Goal: Task Accomplishment & Management: Use online tool/utility

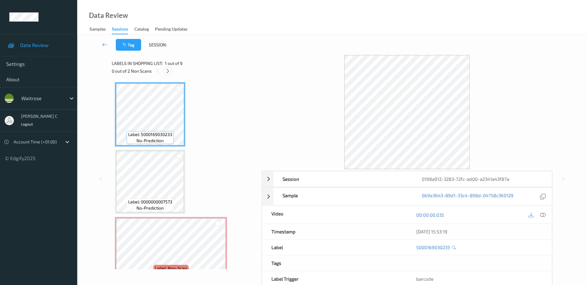
click at [168, 68] on icon at bounding box center [167, 71] width 5 height 6
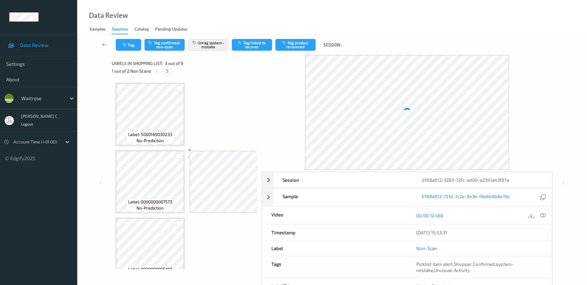
scroll to position [70, 0]
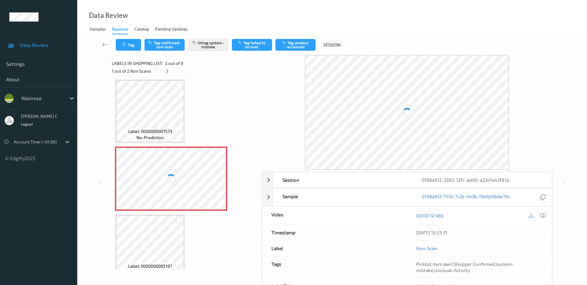
click at [177, 176] on div at bounding box center [171, 179] width 110 height 62
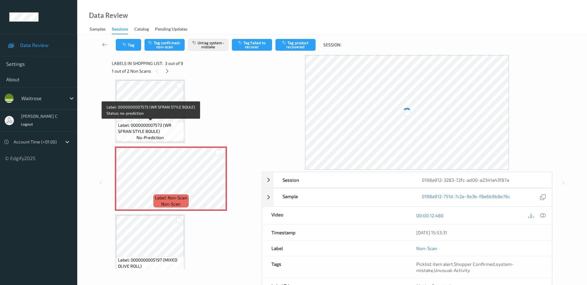
click at [153, 126] on span "Label: 0000000007573 (WR SFRAN STYLE BOULE)" at bounding box center [150, 128] width 65 height 12
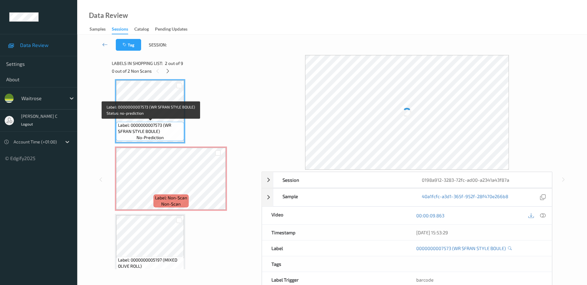
scroll to position [109, 0]
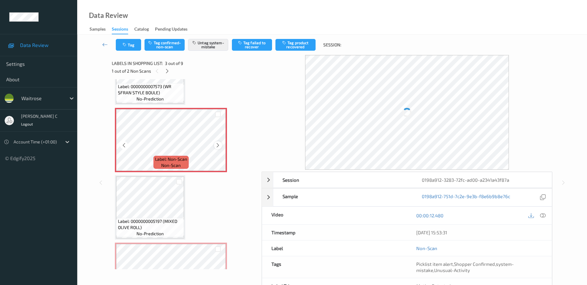
click at [216, 145] on icon at bounding box center [217, 145] width 5 height 6
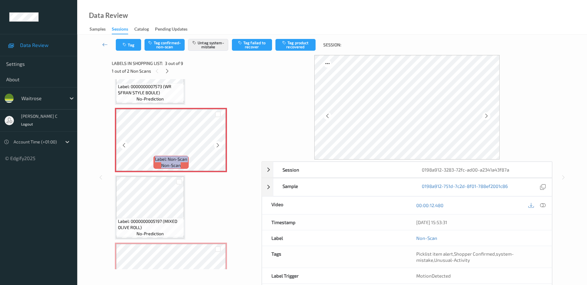
click at [216, 145] on icon at bounding box center [217, 145] width 5 height 6
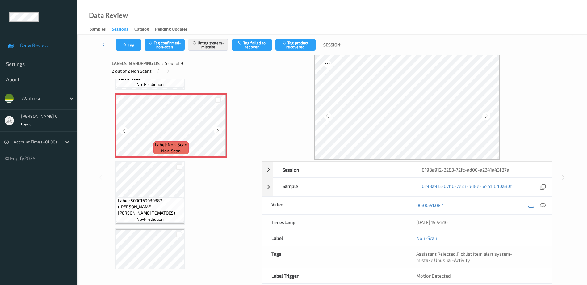
scroll to position [270, 0]
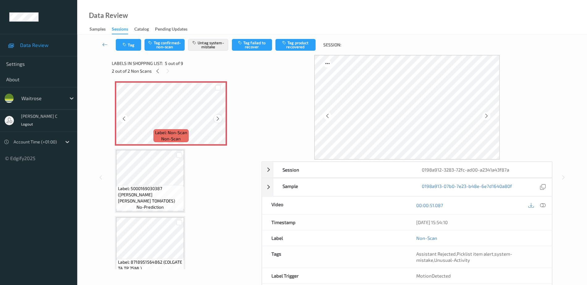
click at [217, 120] on icon at bounding box center [217, 119] width 5 height 6
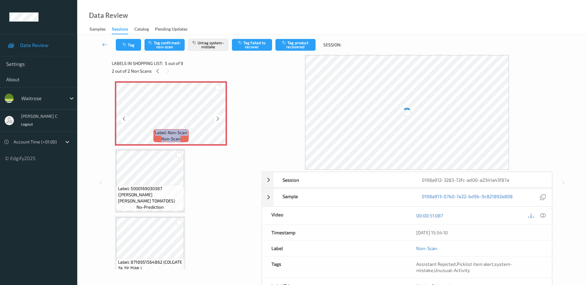
click at [217, 120] on icon at bounding box center [217, 119] width 5 height 6
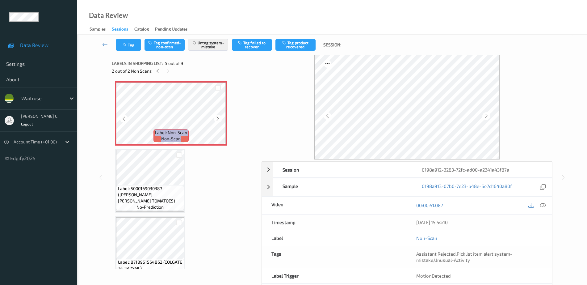
click at [217, 120] on icon at bounding box center [217, 119] width 5 height 6
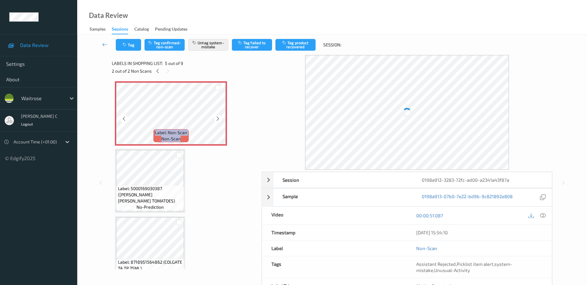
click at [217, 120] on icon at bounding box center [217, 119] width 5 height 6
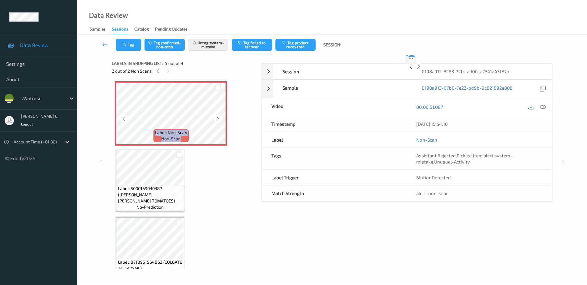
click at [217, 120] on icon at bounding box center [217, 119] width 5 height 6
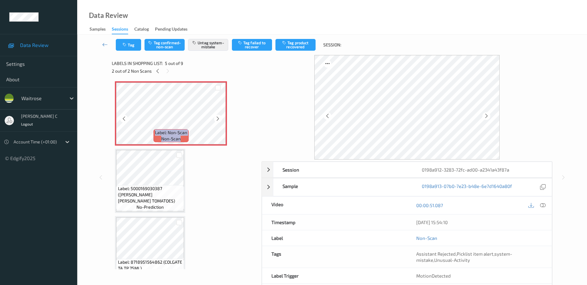
click at [217, 120] on icon at bounding box center [217, 119] width 5 height 6
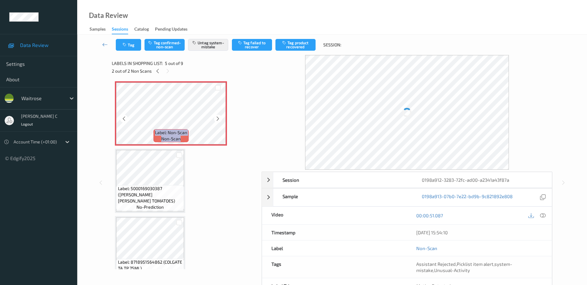
click at [217, 120] on icon at bounding box center [217, 119] width 5 height 6
